Goal: Task Accomplishment & Management: Complete application form

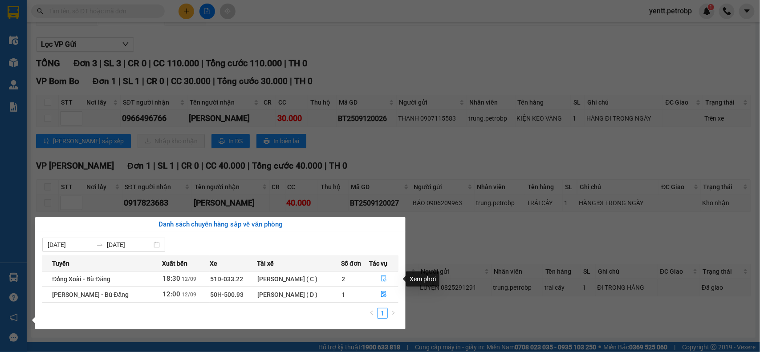
click at [386, 275] on button "button" at bounding box center [383, 279] width 28 height 14
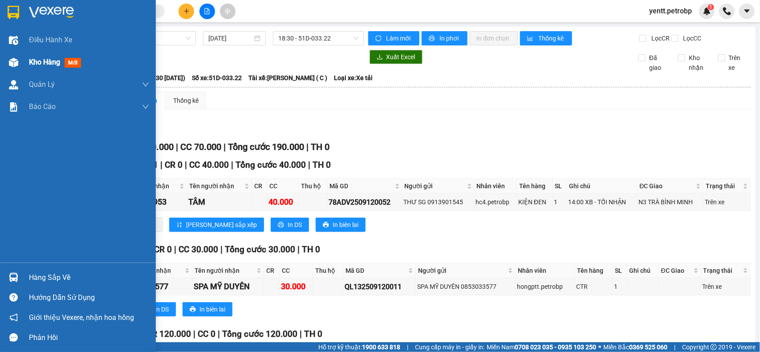
click at [19, 61] on div at bounding box center [14, 63] width 16 height 16
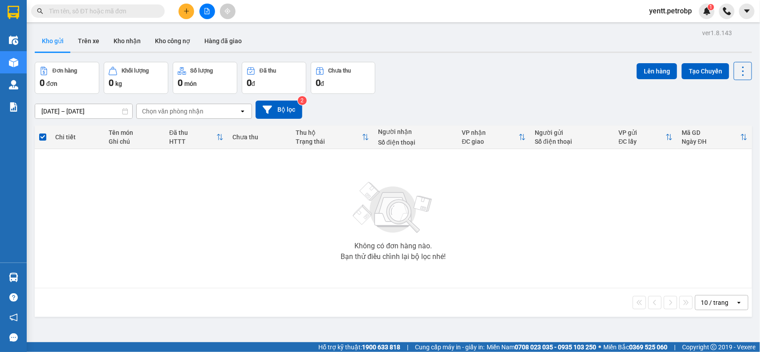
click at [51, 273] on div "Không có đơn hàng nào. Bạn thử điều chỉnh lại bộ lọc nhé!" at bounding box center [393, 219] width 708 height 134
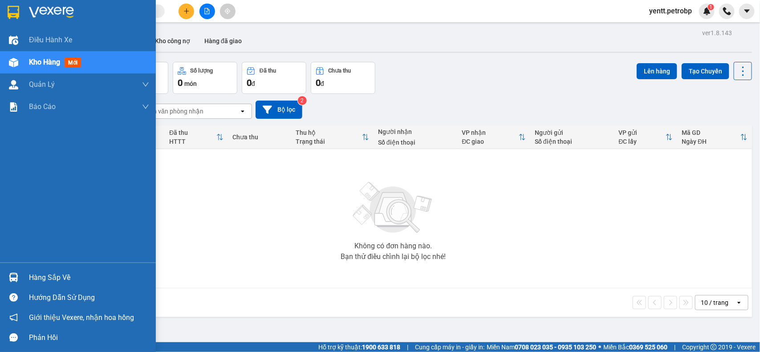
click at [39, 272] on div "Hàng sắp về" at bounding box center [89, 277] width 120 height 13
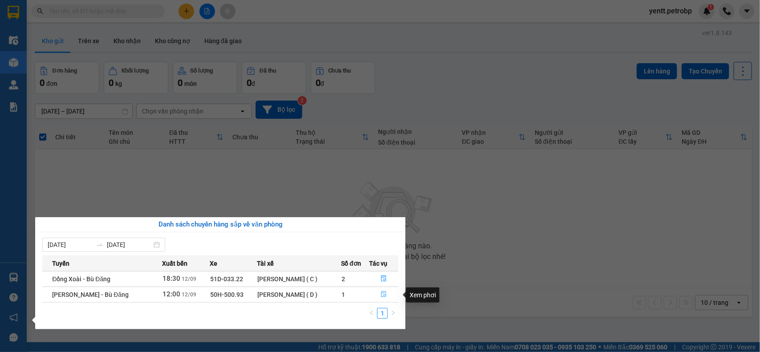
click at [389, 292] on button "button" at bounding box center [383, 295] width 28 height 14
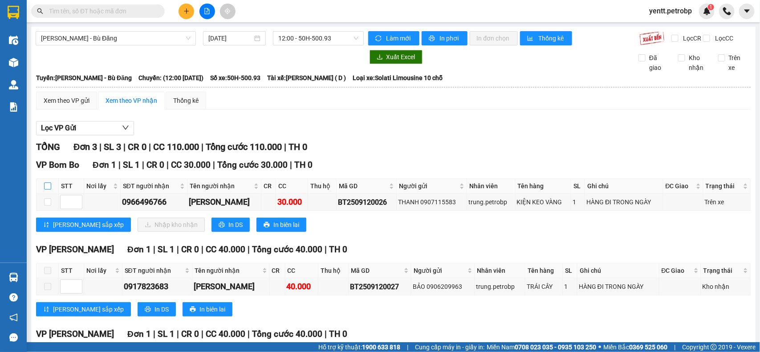
click at [47, 190] on input "checkbox" at bounding box center [47, 185] width 7 height 7
checkbox input "true"
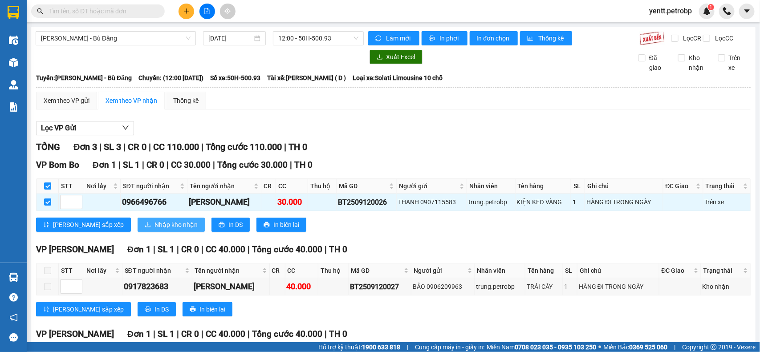
click at [154, 230] on span "Nhập kho nhận" at bounding box center [175, 225] width 43 height 10
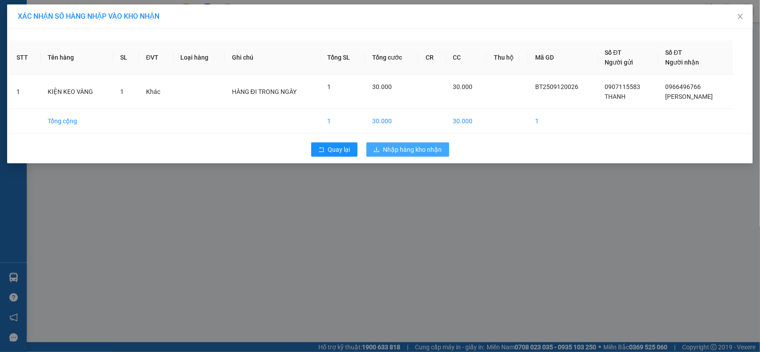
click at [404, 150] on span "Nhập hàng kho nhận" at bounding box center [412, 150] width 59 height 10
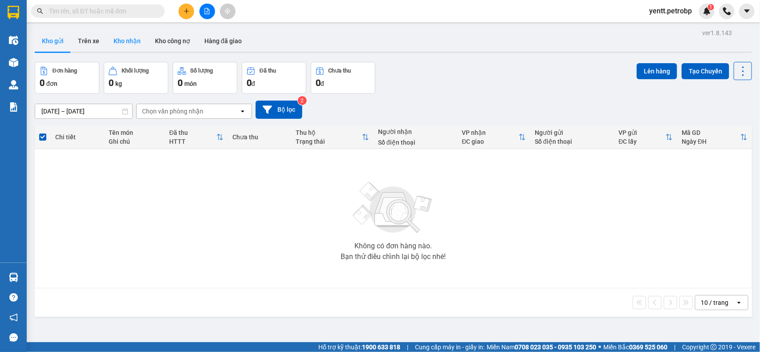
click at [112, 44] on button "Kho nhận" at bounding box center [126, 40] width 41 height 21
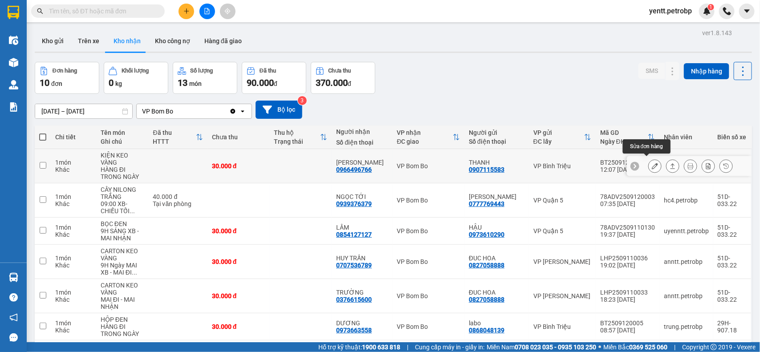
click at [652, 163] on icon at bounding box center [655, 166] width 6 height 6
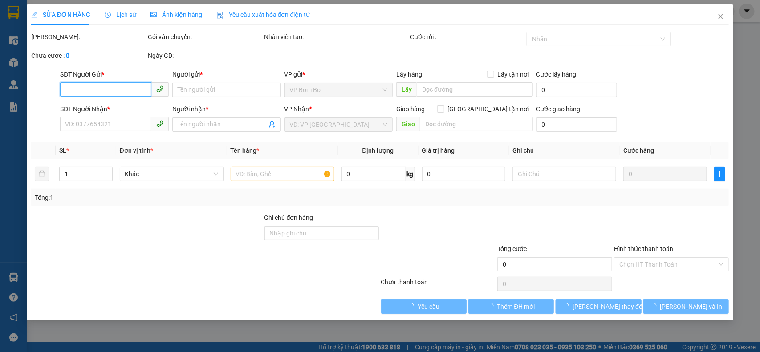
type input "0907115583"
type input "THANH"
type input "0966496766"
type input "[PERSON_NAME]"
type input "30.000"
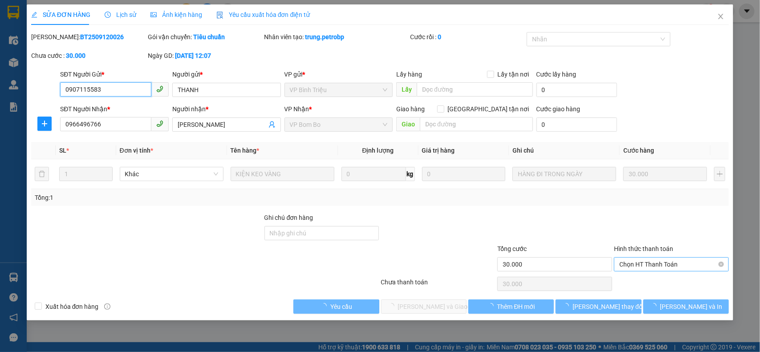
click at [654, 263] on span "Chọn HT Thanh Toán" at bounding box center [671, 264] width 104 height 13
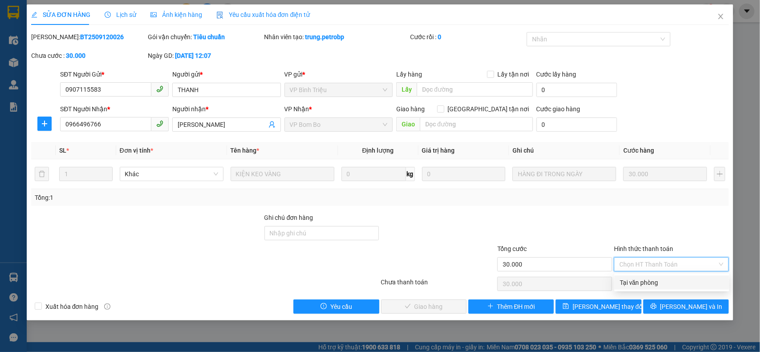
click at [637, 285] on div "Tại văn phòng" at bounding box center [672, 283] width 104 height 10
type input "0"
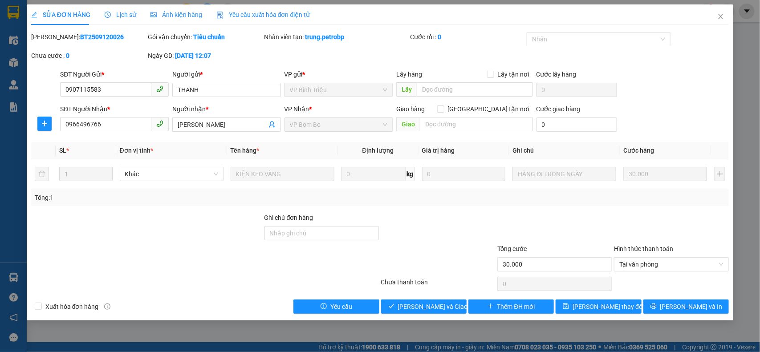
drag, startPoint x: 51, startPoint y: 33, endPoint x: 109, endPoint y: 36, distance: 57.9
click at [109, 36] on div "Mã ĐH: BT2509120026" at bounding box center [88, 37] width 115 height 10
copy b "BT2509120026"
click at [438, 306] on span "[PERSON_NAME] và Giao hàng" at bounding box center [440, 307] width 85 height 10
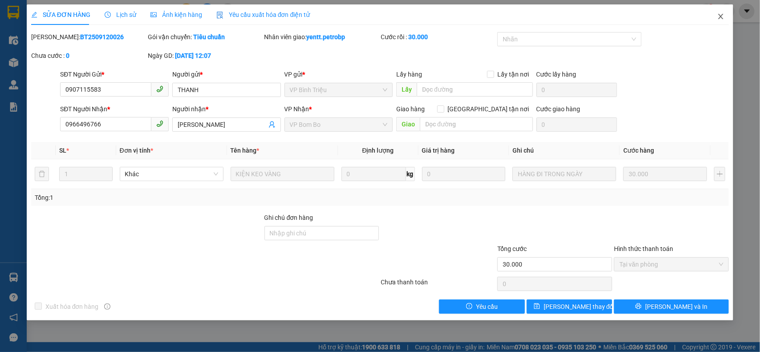
click at [717, 13] on icon "close" at bounding box center [720, 16] width 7 height 7
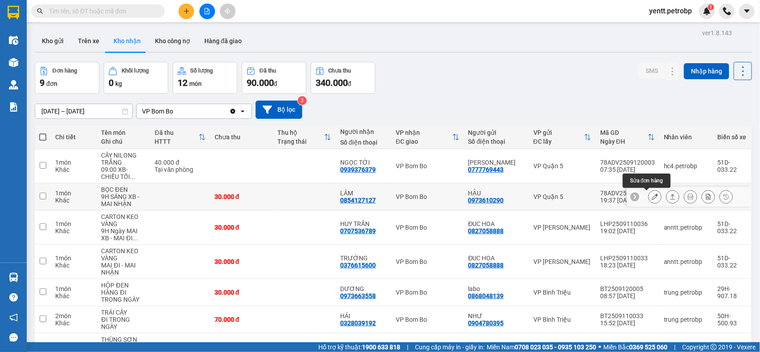
click at [652, 194] on icon at bounding box center [655, 197] width 6 height 6
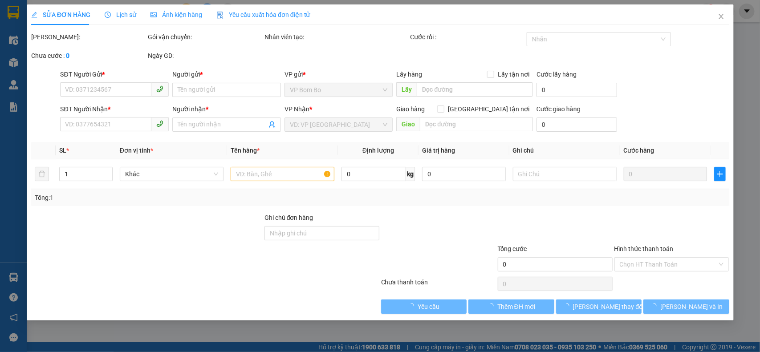
type input "0973610290"
type input "HẬU"
type input "0854127127"
type input "LÂM"
type input "30.000"
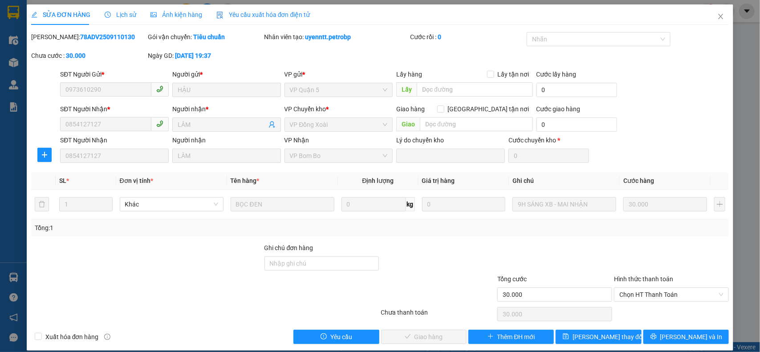
drag, startPoint x: 54, startPoint y: 36, endPoint x: 128, endPoint y: 44, distance: 74.3
click at [128, 44] on div "[PERSON_NAME]: 78ADV2509110130" at bounding box center [88, 41] width 117 height 19
copy b "78ADV2509110130"
click at [632, 292] on span "Chọn HT Thanh Toán" at bounding box center [671, 294] width 104 height 13
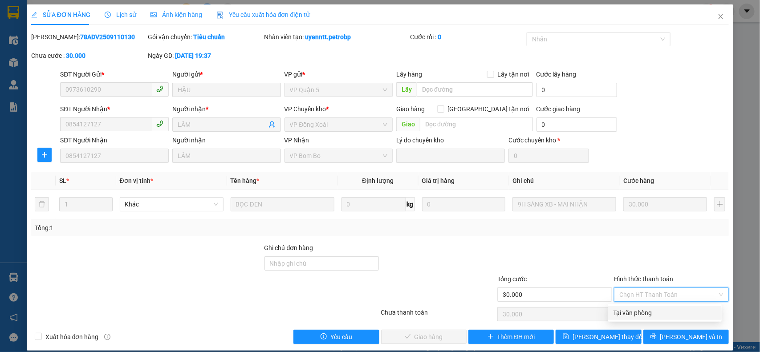
click at [630, 306] on div "Tại văn phòng" at bounding box center [664, 313] width 113 height 14
type input "0"
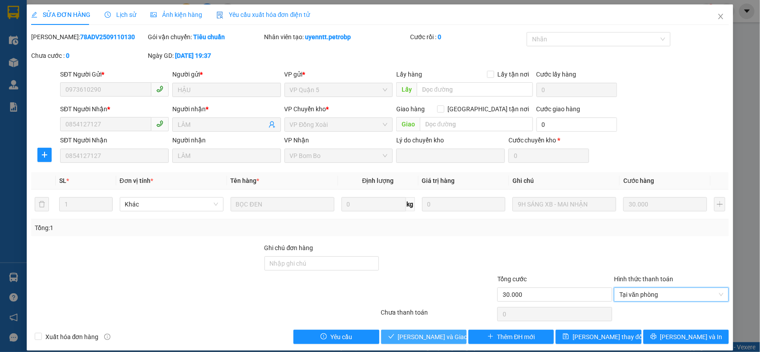
click at [441, 333] on span "[PERSON_NAME] và Giao hàng" at bounding box center [440, 337] width 85 height 10
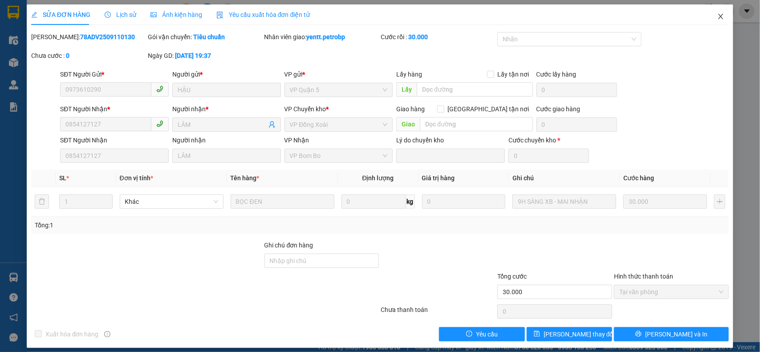
click at [713, 11] on span "Close" at bounding box center [720, 16] width 25 height 25
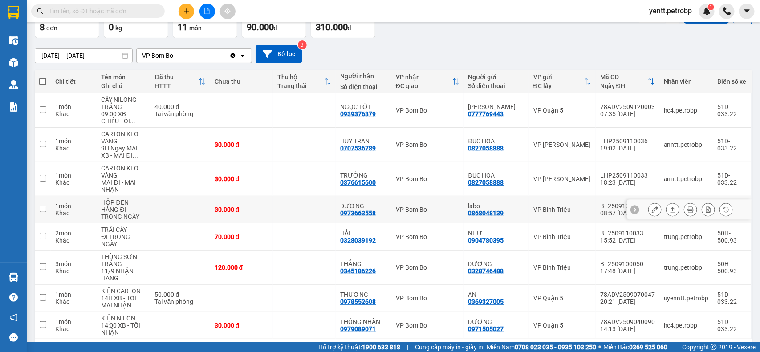
scroll to position [90, 0]
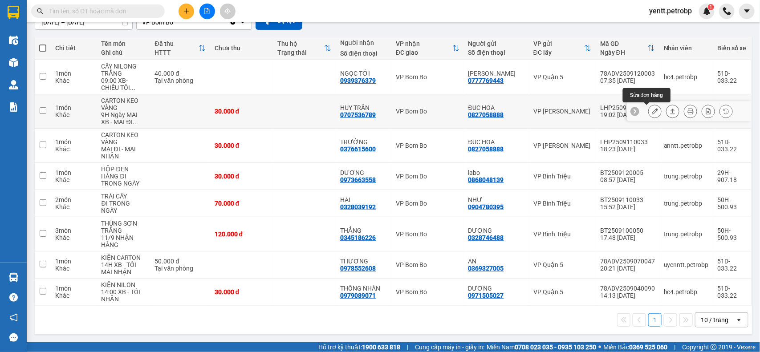
click at [652, 111] on icon at bounding box center [655, 111] width 6 height 6
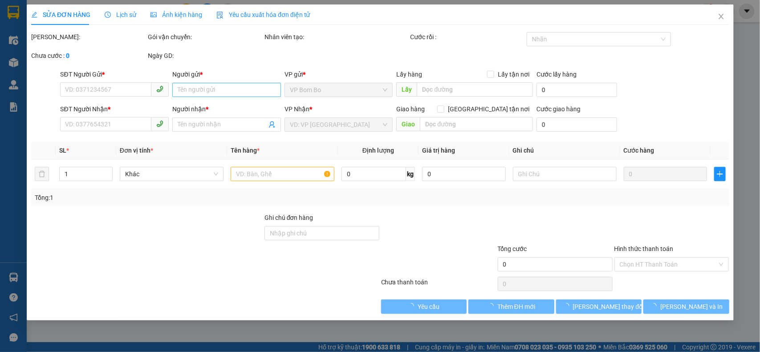
type input "0827058888"
type input "ĐUC HOA"
type input "0707536789"
type input "HUY TRẦN"
type input "30.000"
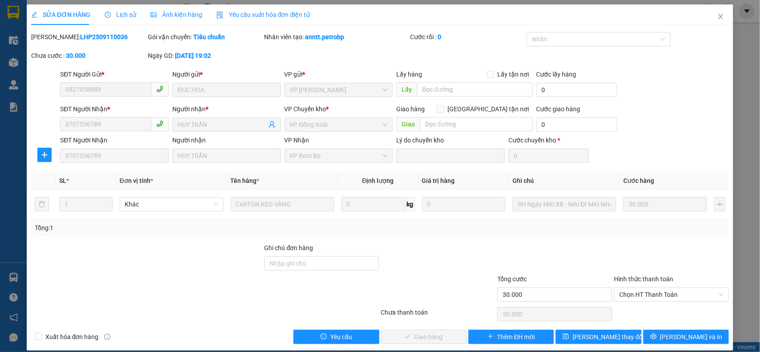
drag, startPoint x: 50, startPoint y: 35, endPoint x: 126, endPoint y: 39, distance: 75.3
click at [126, 39] on div "Mã ĐH: LHP2509110036" at bounding box center [88, 37] width 115 height 10
click at [644, 289] on span "Chọn HT Thanh Toán" at bounding box center [671, 294] width 104 height 13
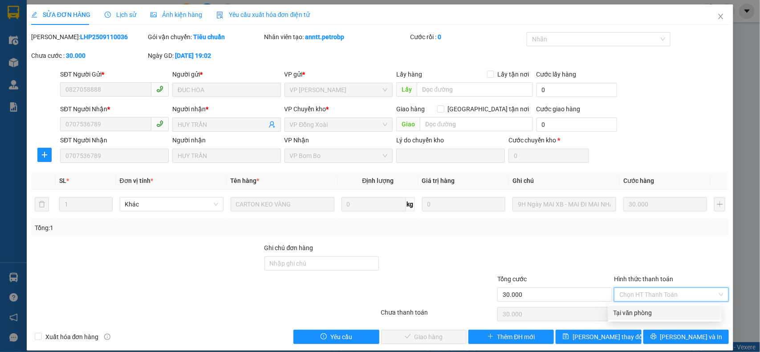
click at [93, 36] on b "LHP2509110036" at bounding box center [104, 36] width 48 height 7
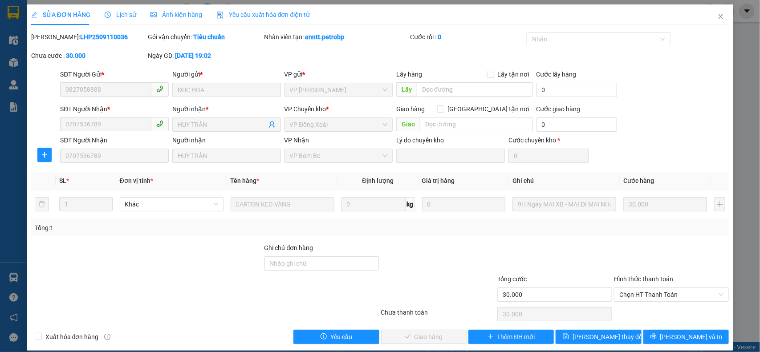
drag, startPoint x: 50, startPoint y: 36, endPoint x: 144, endPoint y: 46, distance: 94.0
click at [142, 45] on div "Mã ĐH: LHP2509110036" at bounding box center [88, 41] width 117 height 19
copy div ": LHP2509110036"
click at [648, 291] on span "Chọn HT Thanh Toán" at bounding box center [671, 294] width 104 height 13
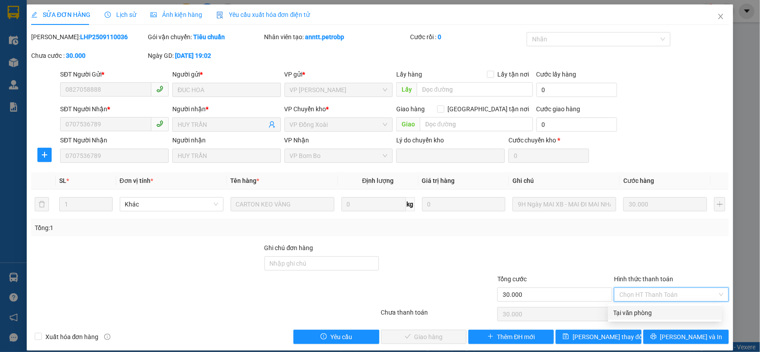
click at [634, 309] on div "Tại văn phòng" at bounding box center [664, 313] width 103 height 10
type input "0"
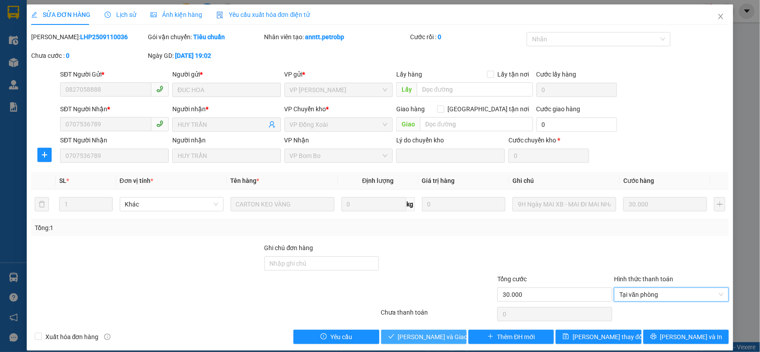
click at [437, 334] on span "[PERSON_NAME] và Giao hàng" at bounding box center [440, 337] width 85 height 10
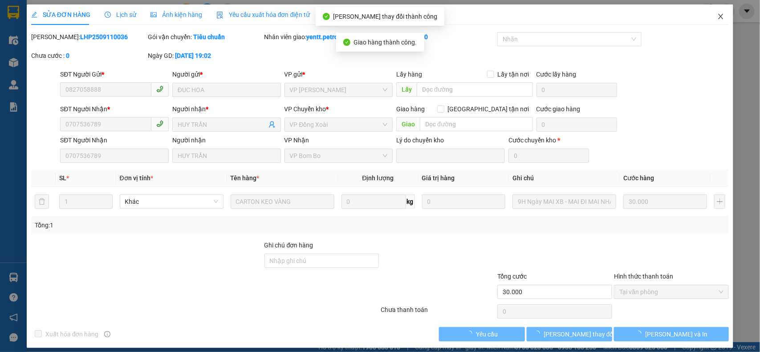
click at [718, 16] on icon "close" at bounding box center [720, 16] width 5 height 5
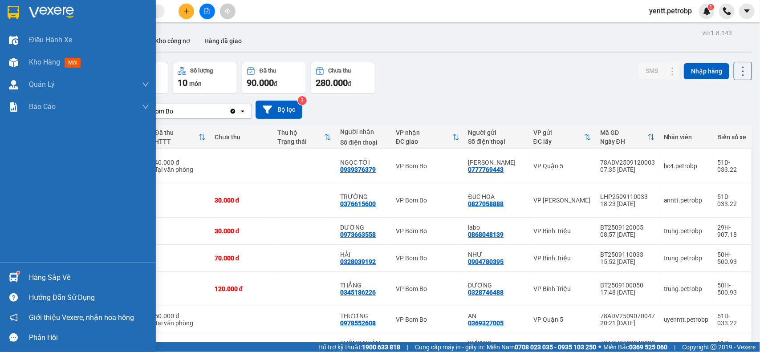
click at [32, 267] on div "Hàng sắp về" at bounding box center [78, 277] width 156 height 20
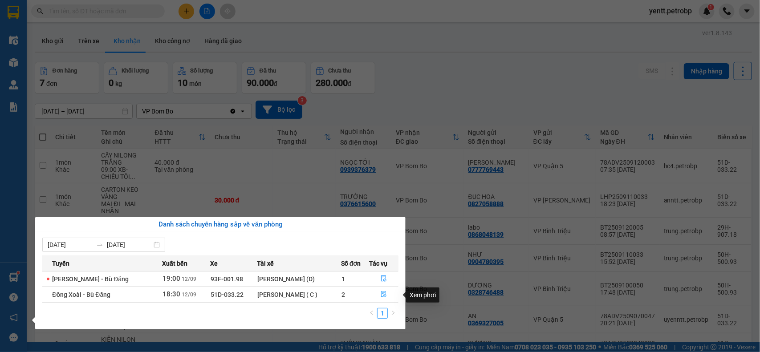
click at [384, 292] on icon "file-done" at bounding box center [384, 294] width 6 height 6
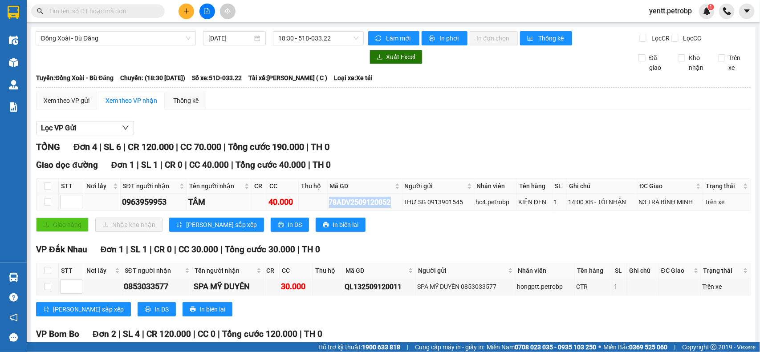
drag, startPoint x: 326, startPoint y: 208, endPoint x: 389, endPoint y: 208, distance: 63.6
click at [389, 208] on div "78ADV2509120052" at bounding box center [365, 202] width 72 height 11
copy div "78ADV2509120052"
paste input "78ADV2509120052"
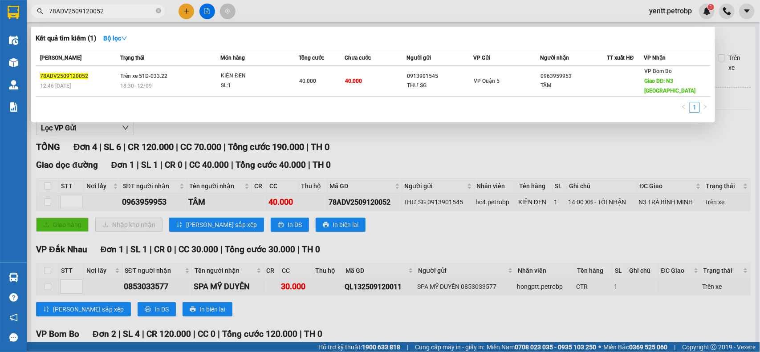
type input "78ADV2509120052"
click at [439, 148] on div at bounding box center [380, 176] width 760 height 352
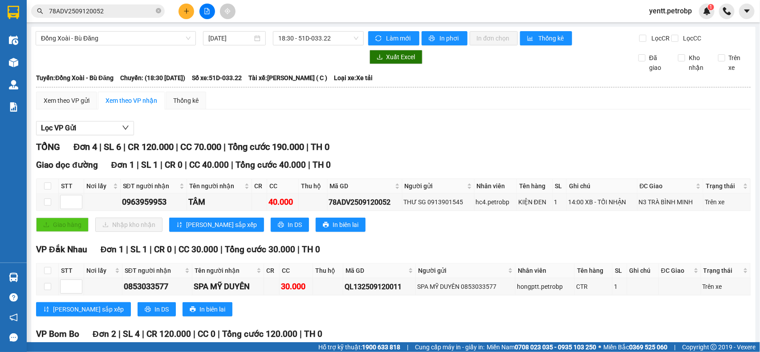
scroll to position [111, 0]
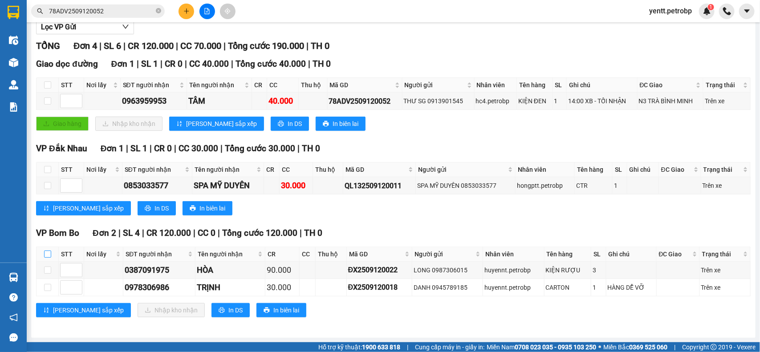
click at [50, 255] on input "checkbox" at bounding box center [47, 254] width 7 height 7
checkbox input "true"
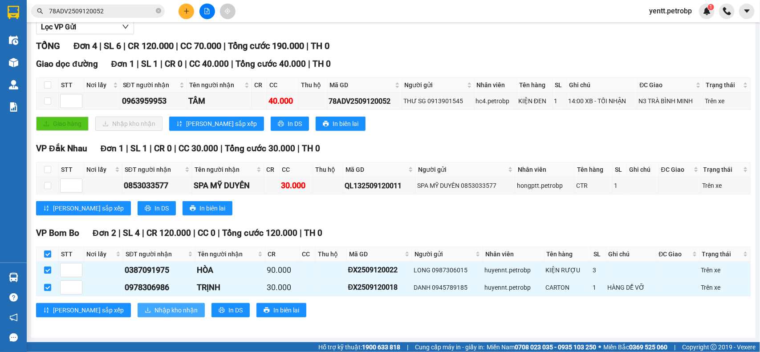
click at [147, 315] on button "Nhập kho nhận" at bounding box center [171, 310] width 67 height 14
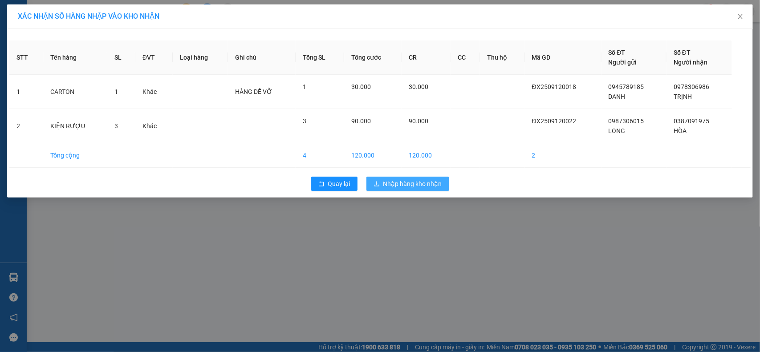
click at [410, 190] on button "Nhập hàng kho nhận" at bounding box center [407, 184] width 83 height 14
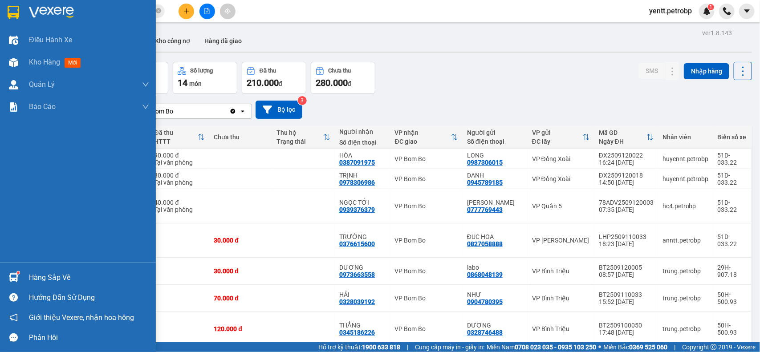
click at [35, 274] on div "Hàng sắp về" at bounding box center [89, 277] width 120 height 13
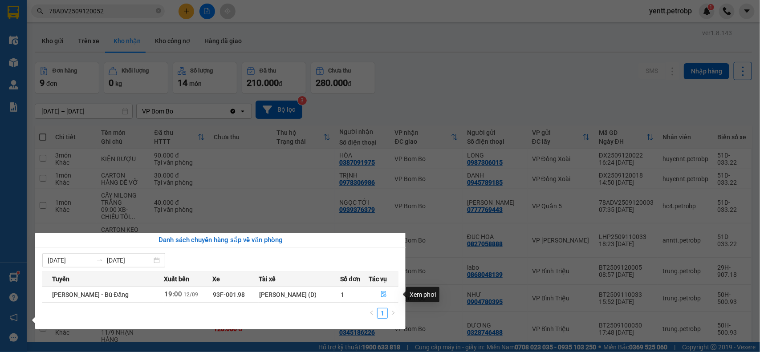
click at [381, 296] on icon "file-done" at bounding box center [384, 294] width 6 height 6
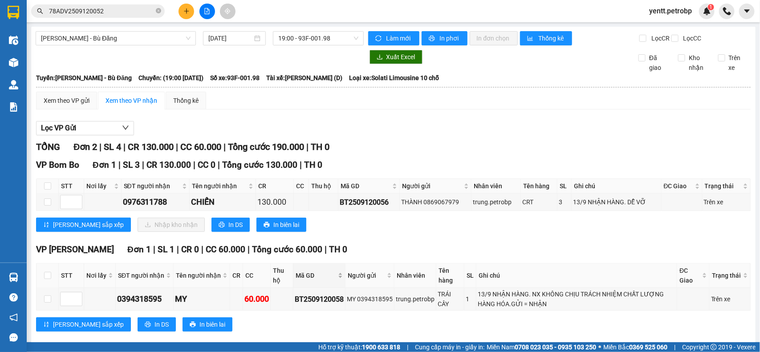
scroll to position [23, 0]
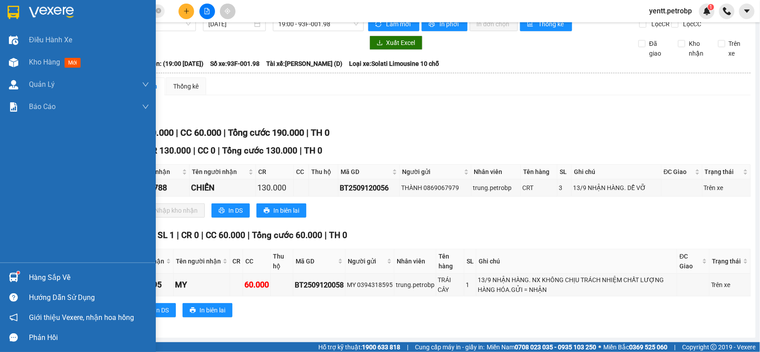
click at [36, 288] on div "Hướng dẫn sử dụng" at bounding box center [78, 298] width 156 height 20
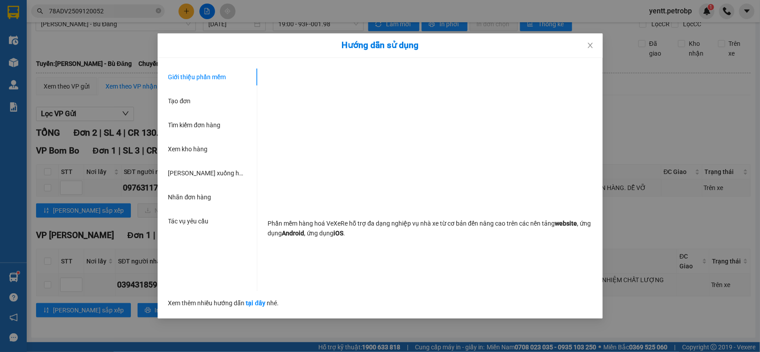
click at [10, 282] on div "Hướng dẫn sử dụng Giới thiệu phần mềm Tạo đơn Tìm kiếm đơn hàng Xem kho hàng Lê…" at bounding box center [380, 176] width 760 height 352
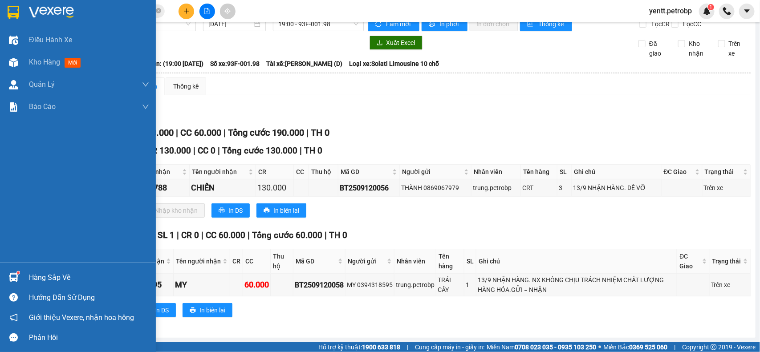
click at [21, 279] on div "Hàng sắp về" at bounding box center [78, 277] width 156 height 20
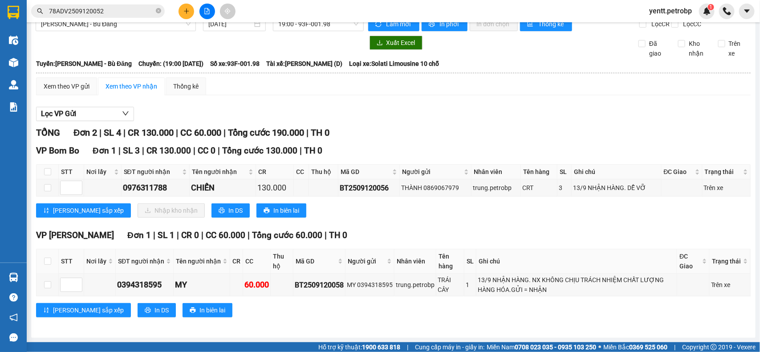
click at [476, 328] on section "Kết quả tìm kiếm ( 1 ) Bộ lọc Mã ĐH Trạng thái Món hàng Tổng cước Chưa cước Ngư…" at bounding box center [380, 176] width 760 height 352
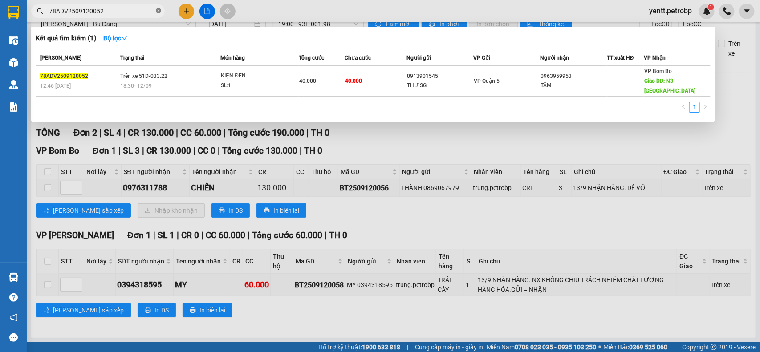
click at [159, 10] on icon "close-circle" at bounding box center [158, 10] width 5 height 5
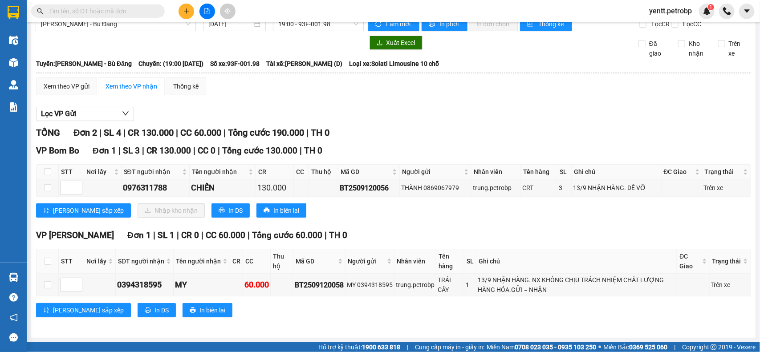
click at [134, 10] on input "text" at bounding box center [101, 11] width 105 height 10
